Goal: Task Accomplishment & Management: Manage account settings

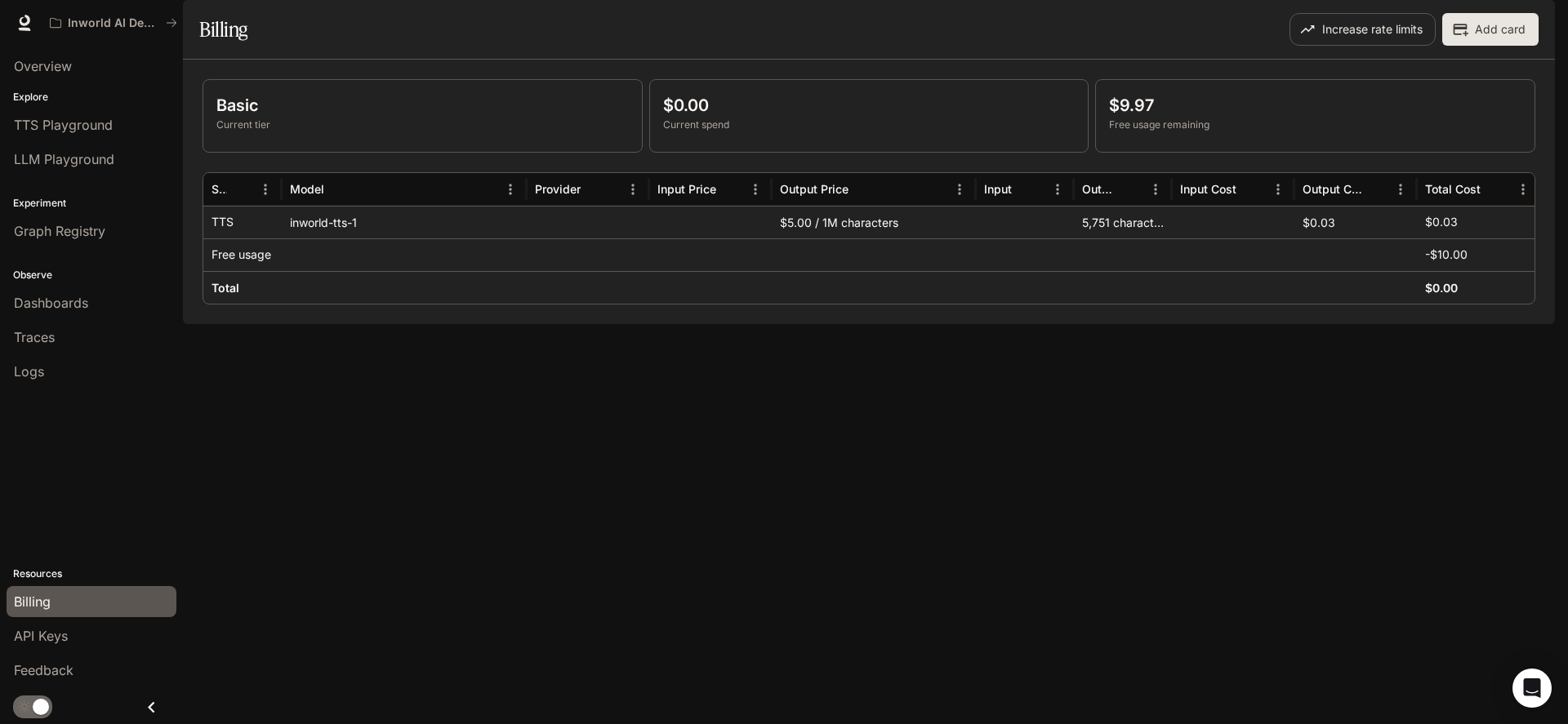
scroll to position [0, 2]
